Goal: Book appointment/travel/reservation

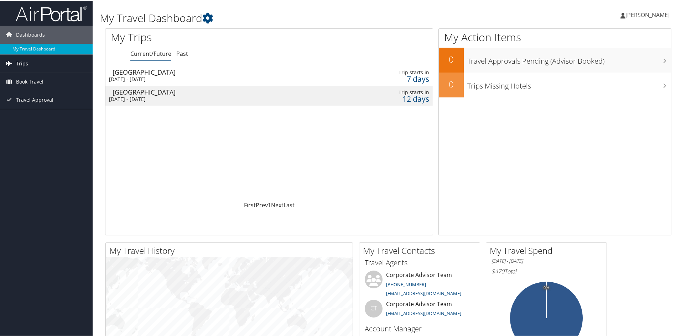
click at [29, 66] on link "Trips" at bounding box center [46, 63] width 93 height 18
click at [19, 114] on span "Book Travel" at bounding box center [29, 113] width 27 height 18
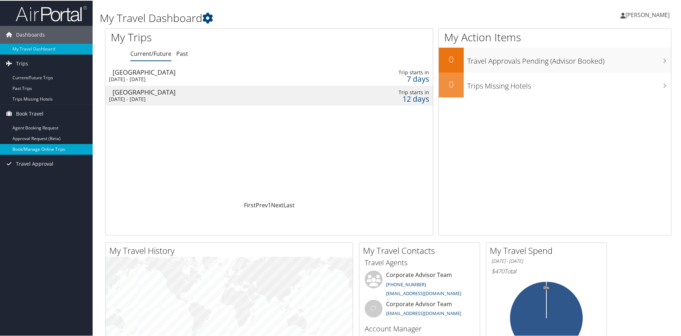
click at [66, 149] on link "Book/Manage Online Trips" at bounding box center [46, 148] width 93 height 11
